Goal: Information Seeking & Learning: Learn about a topic

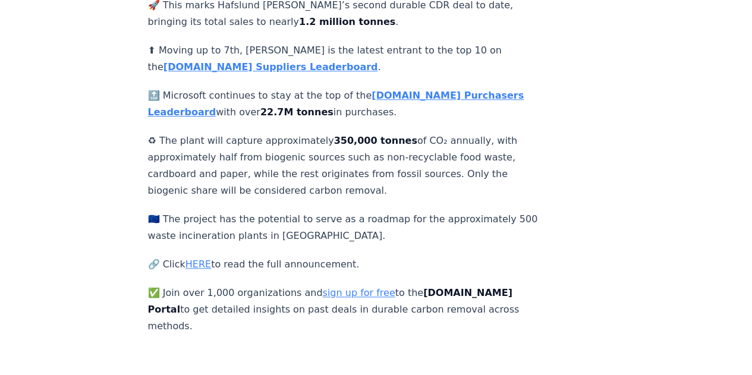
scroll to position [482, 0]
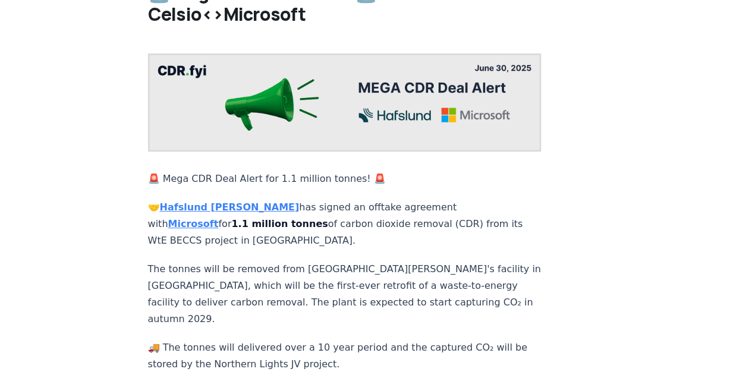
scroll to position [84, 0]
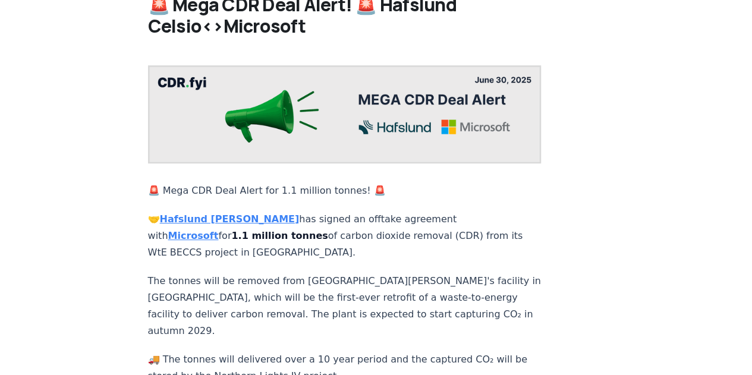
click at [222, 214] on strong "Hafslund [PERSON_NAME]" at bounding box center [230, 219] width 140 height 11
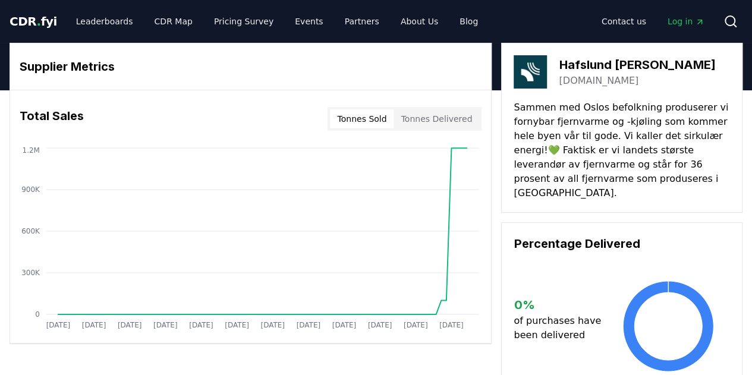
click at [610, 84] on div "[DOMAIN_NAME]" at bounding box center [637, 81] width 156 height 14
click at [601, 83] on link "[DOMAIN_NAME]" at bounding box center [599, 81] width 80 height 14
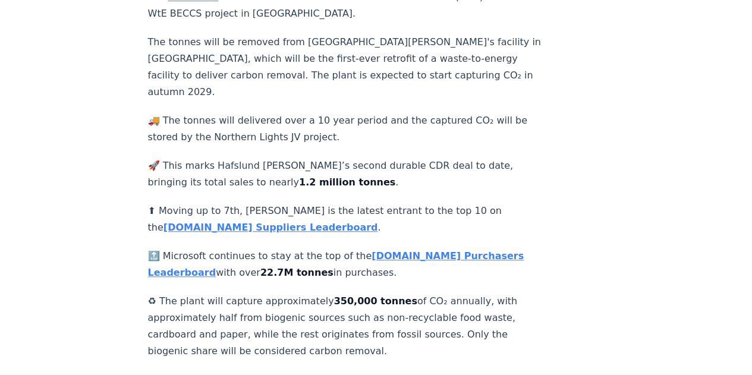
scroll to position [320, 0]
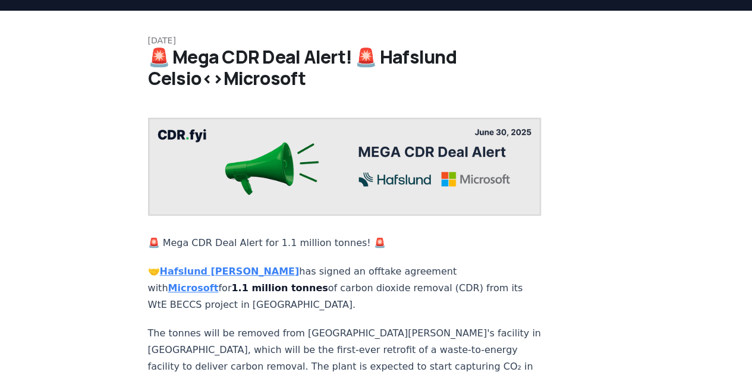
scroll to position [36, 0]
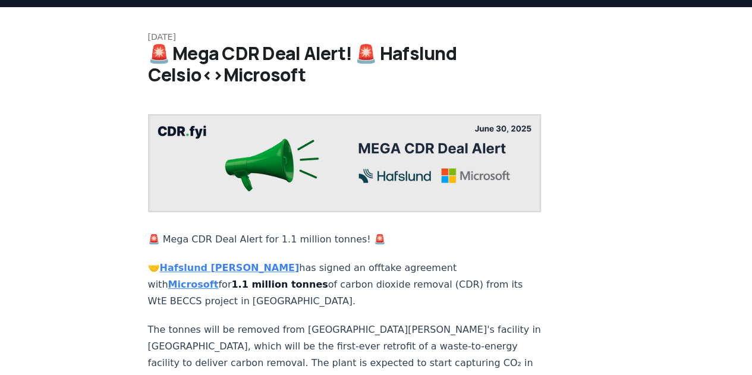
click at [375, 141] on img at bounding box center [345, 163] width 394 height 98
click at [196, 142] on img at bounding box center [345, 163] width 394 height 98
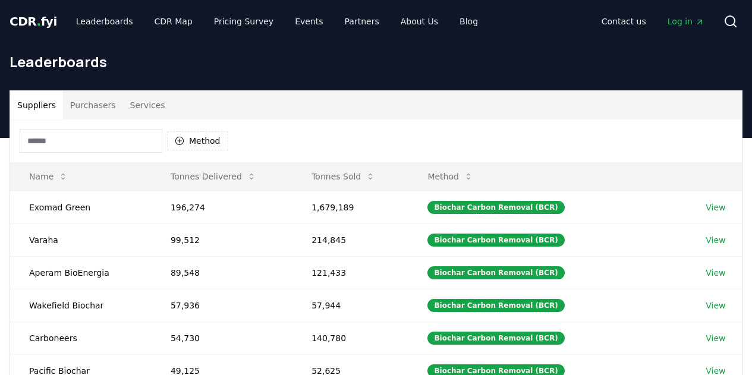
scroll to position [76, 0]
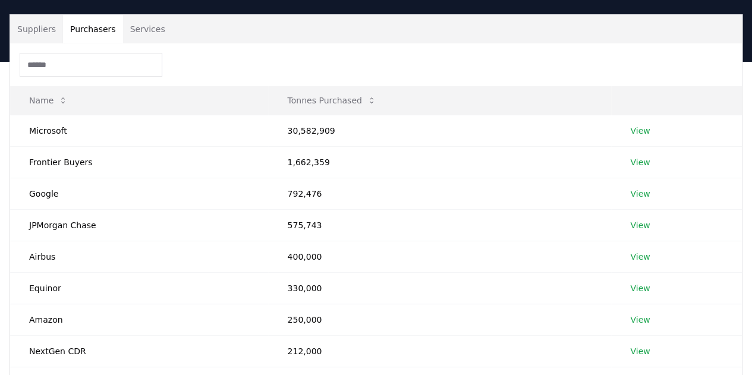
click at [84, 26] on button "Purchasers" at bounding box center [93, 29] width 60 height 29
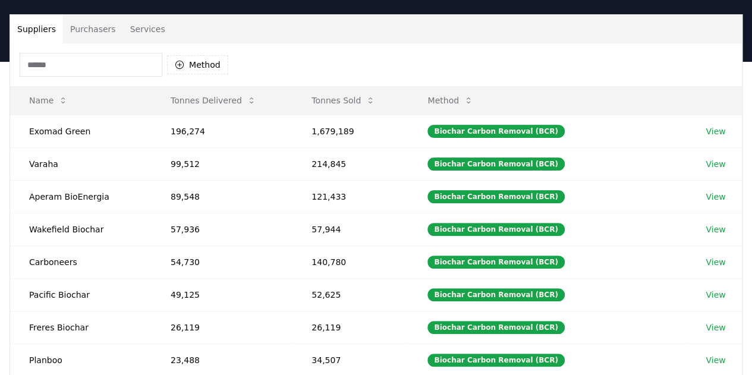
click at [54, 27] on button "Suppliers" at bounding box center [36, 29] width 53 height 29
click at [61, 61] on input at bounding box center [91, 65] width 143 height 24
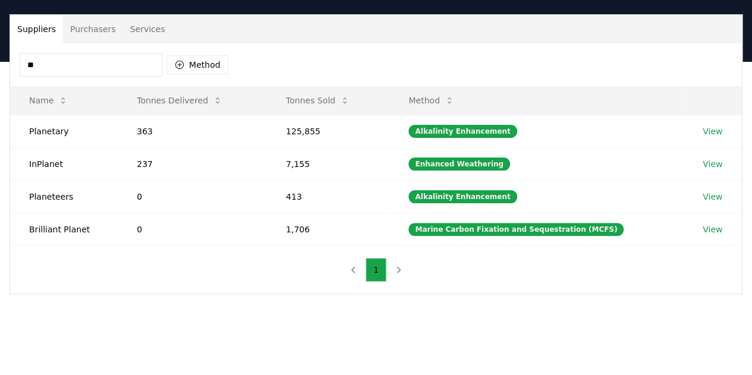
type input "*"
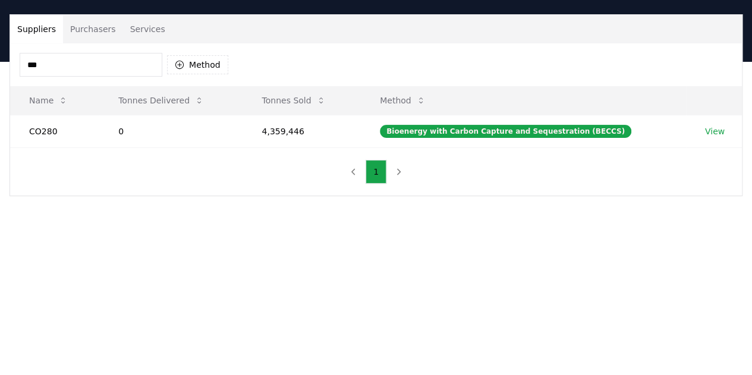
type input "***"
